Goal: Information Seeking & Learning: Learn about a topic

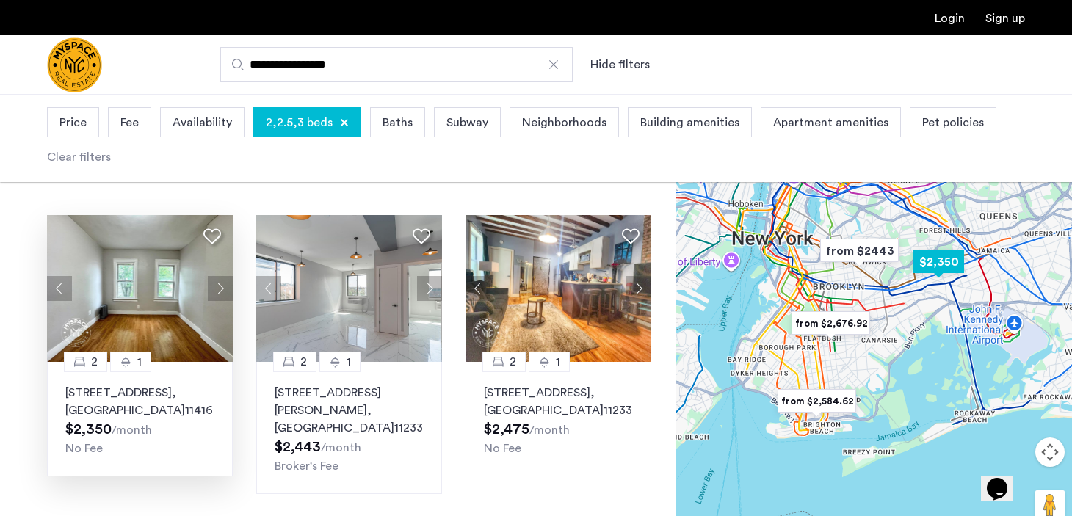
click at [221, 287] on button "Next apartment" at bounding box center [220, 288] width 25 height 25
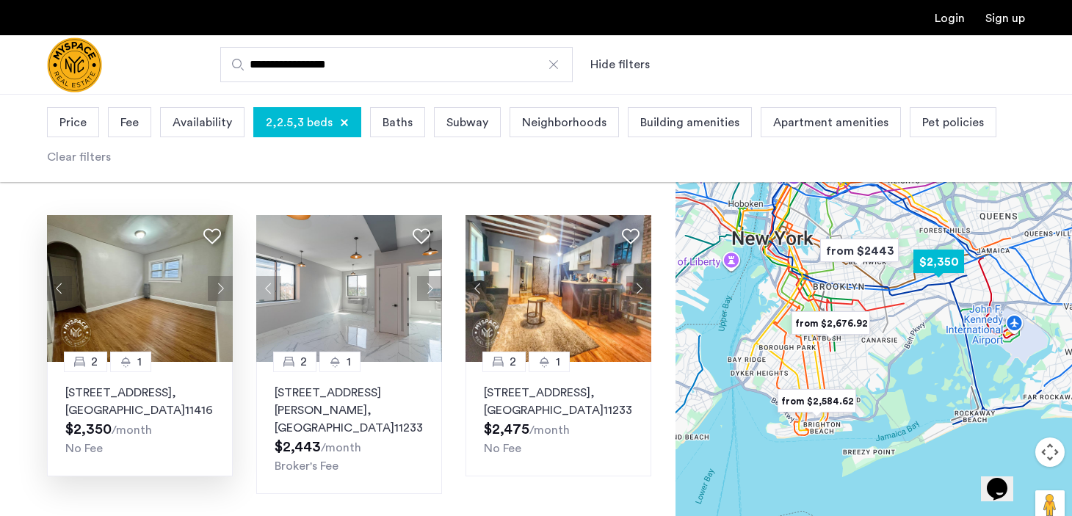
click at [223, 289] on button "Next apartment" at bounding box center [220, 288] width 25 height 25
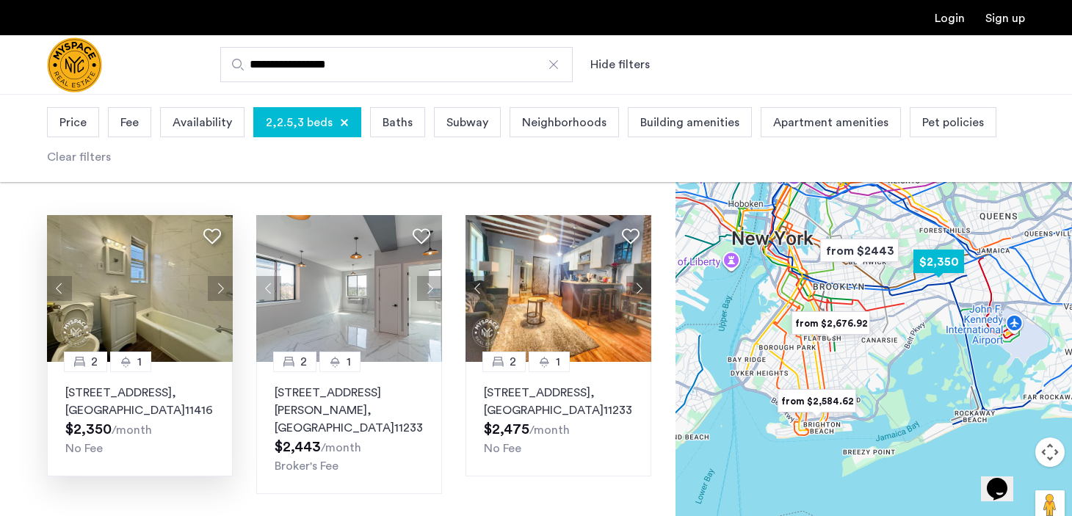
click at [223, 289] on button "Next apartment" at bounding box center [220, 288] width 25 height 25
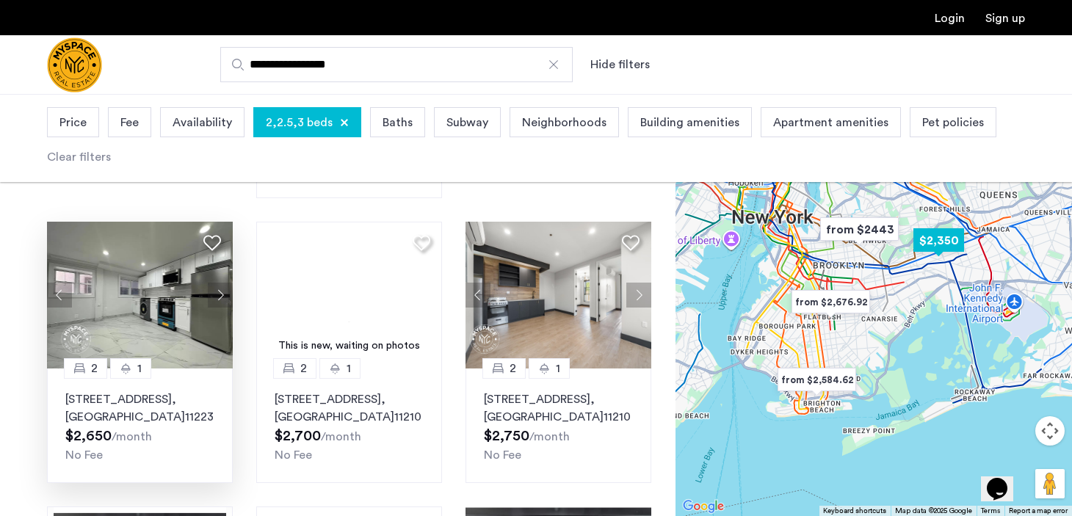
scroll to position [383, 0]
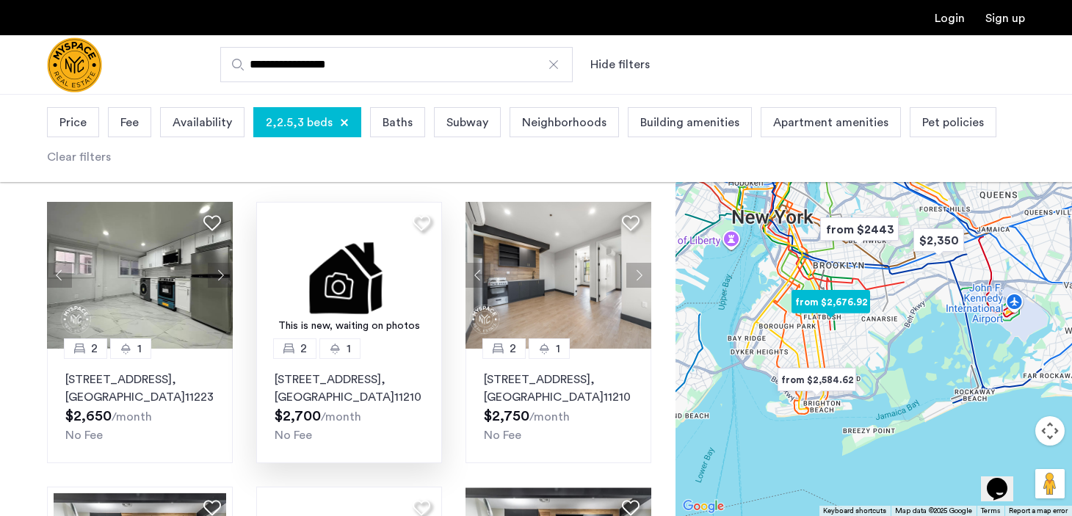
click at [380, 277] on img at bounding box center [349, 275] width 186 height 147
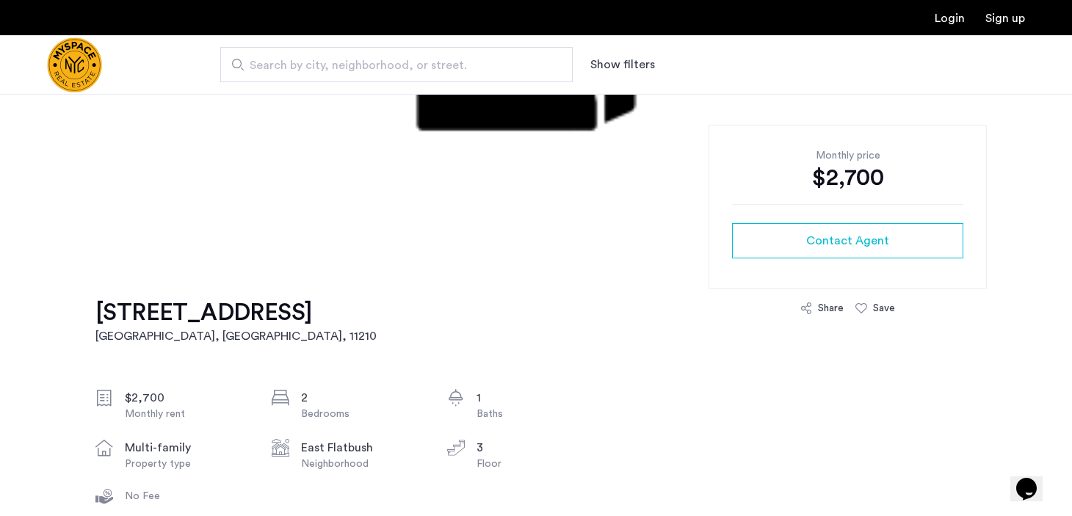
scroll to position [276, 0]
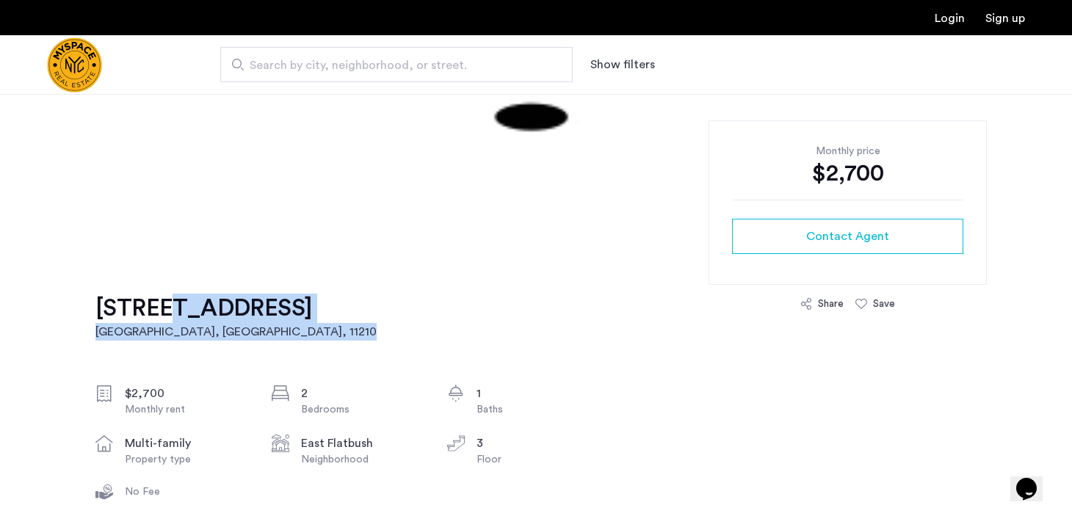
drag, startPoint x: 450, startPoint y: 307, endPoint x: 150, endPoint y: 311, distance: 299.7
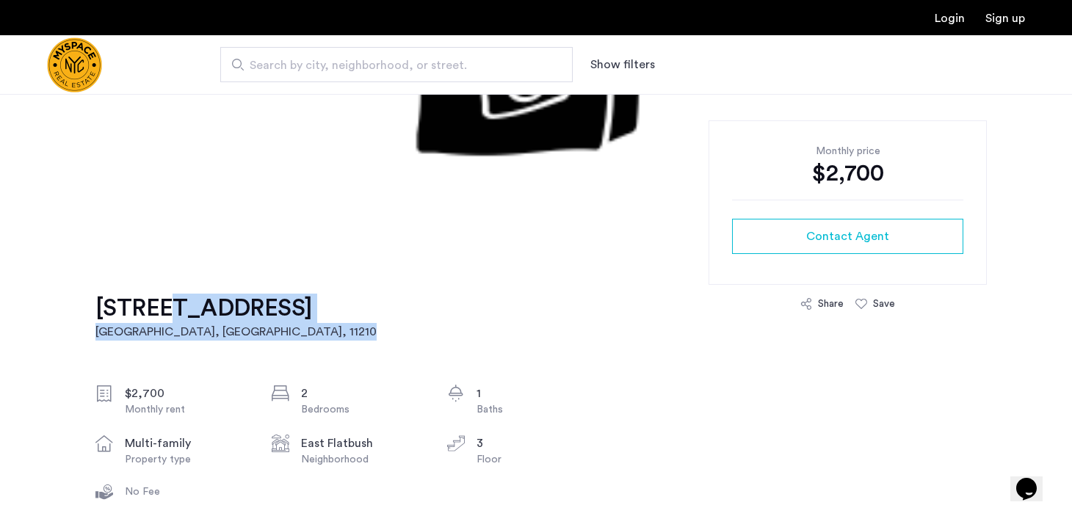
click at [150, 311] on div "1629 Brooklyn Avenue, Unit 2C Brooklyn, NY , 11210 $2,700 Monthly rent 2 Bedroo…" at bounding box center [347, 428] width 505 height 338
click at [189, 327] on h2 "Brooklyn, NY , 11210" at bounding box center [235, 332] width 281 height 18
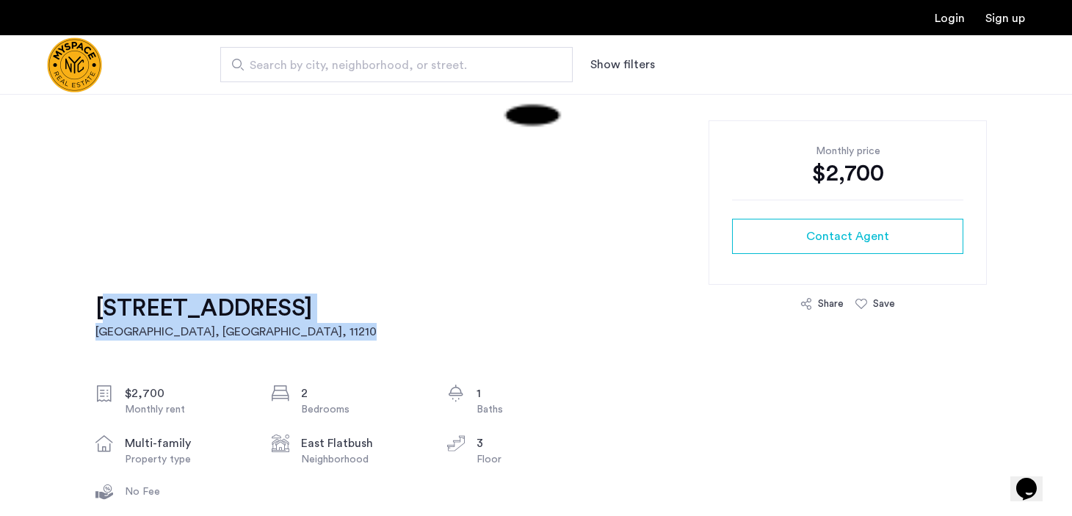
drag, startPoint x: 79, startPoint y: 308, endPoint x: 237, endPoint y: 334, distance: 159.4
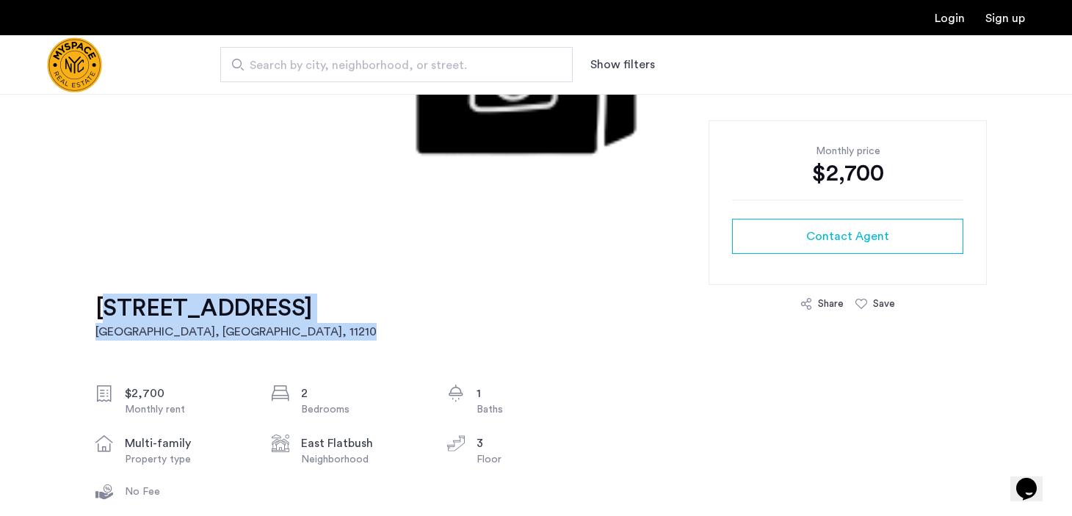
copy link "1629 Brooklyn Avenue, Unit 2C Brooklyn, NY , 11210"
